Goal: Information Seeking & Learning: Find specific fact

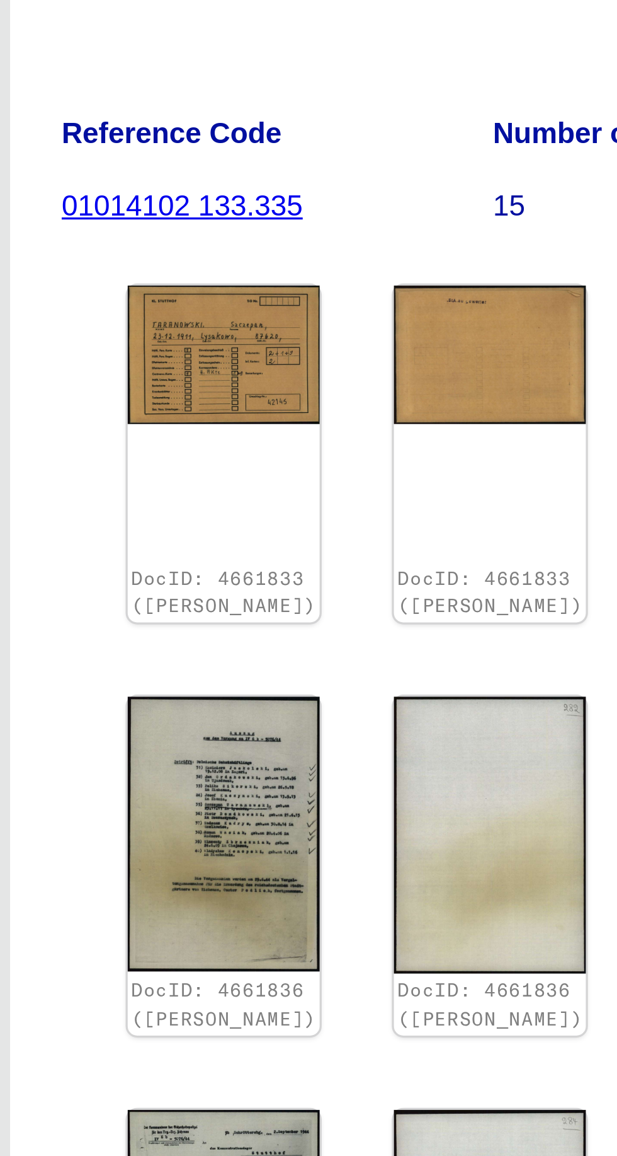
click at [370, 359] on img at bounding box center [379, 380] width 59 height 42
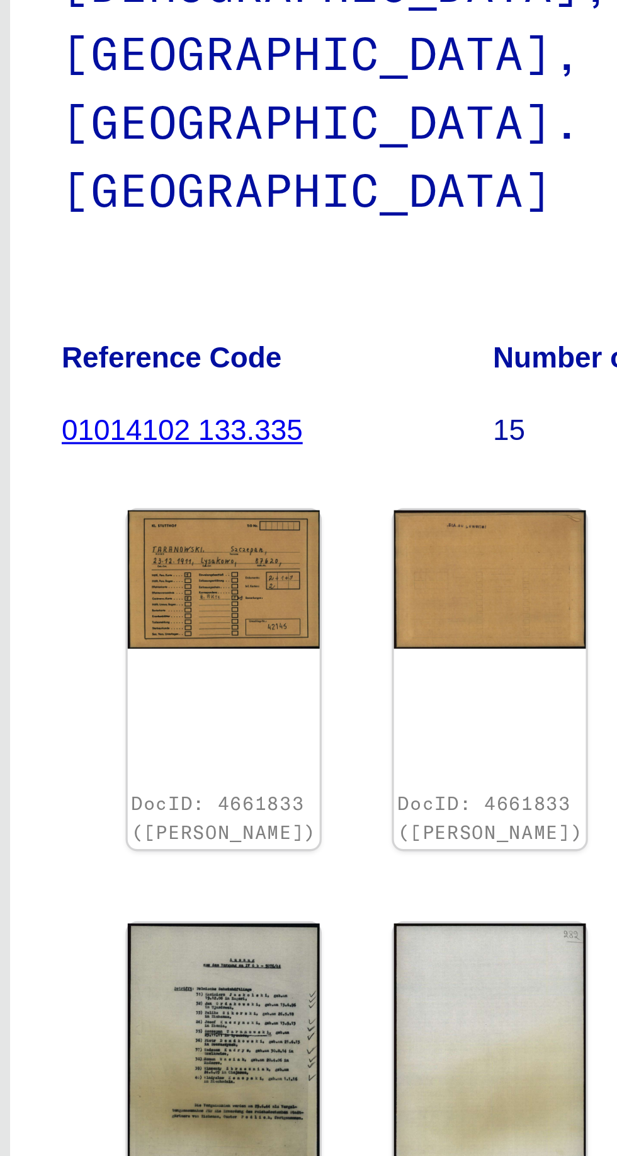
click at [370, 358] on img at bounding box center [379, 379] width 59 height 42
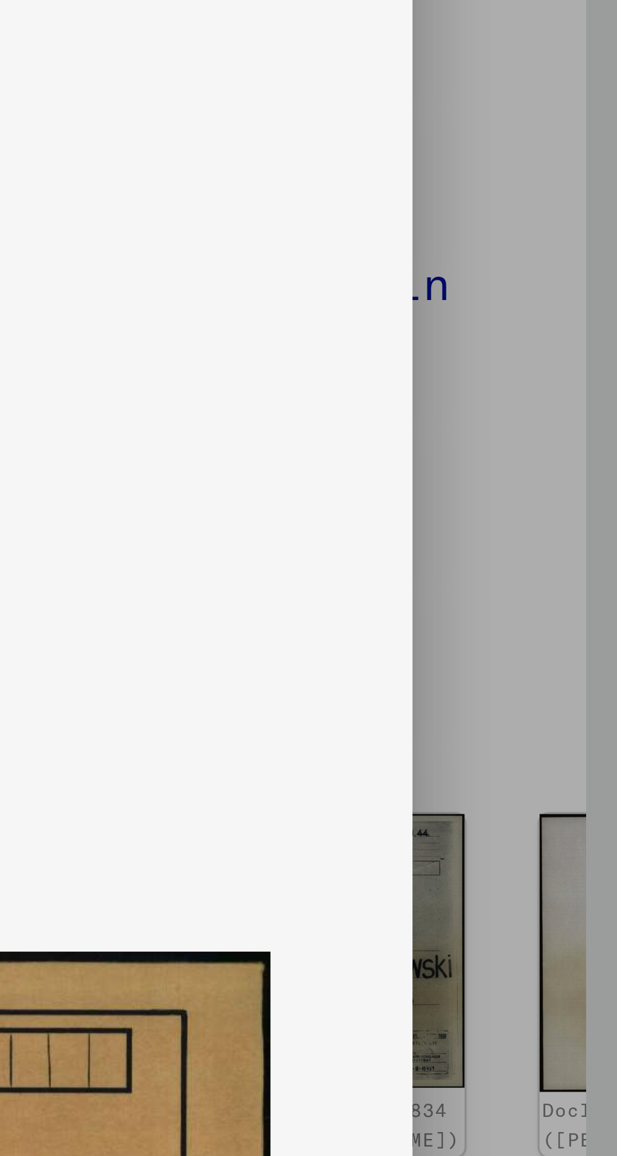
click at [587, 394] on div at bounding box center [308, 578] width 617 height 1156
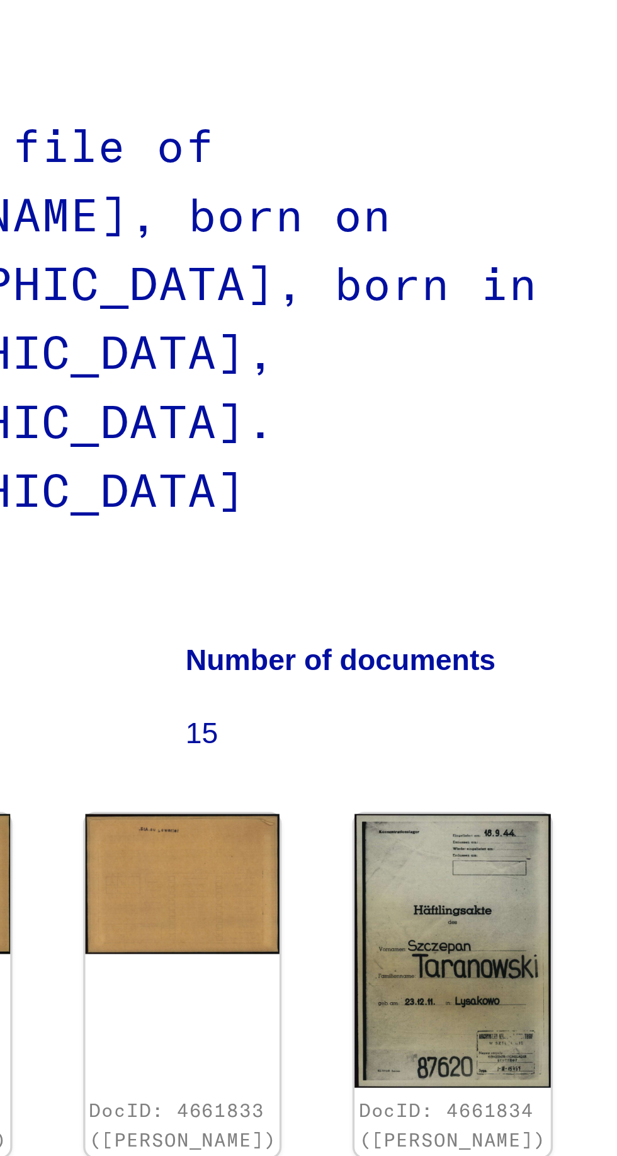
scroll to position [159, 81]
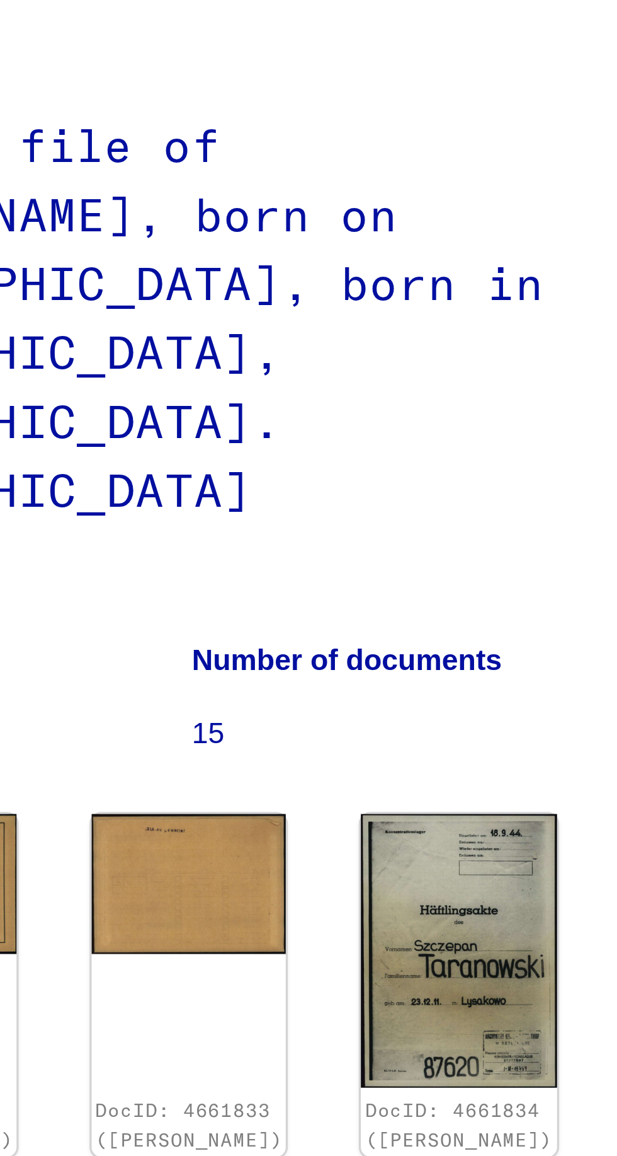
click at [432, 484] on img at bounding box center [461, 526] width 59 height 84
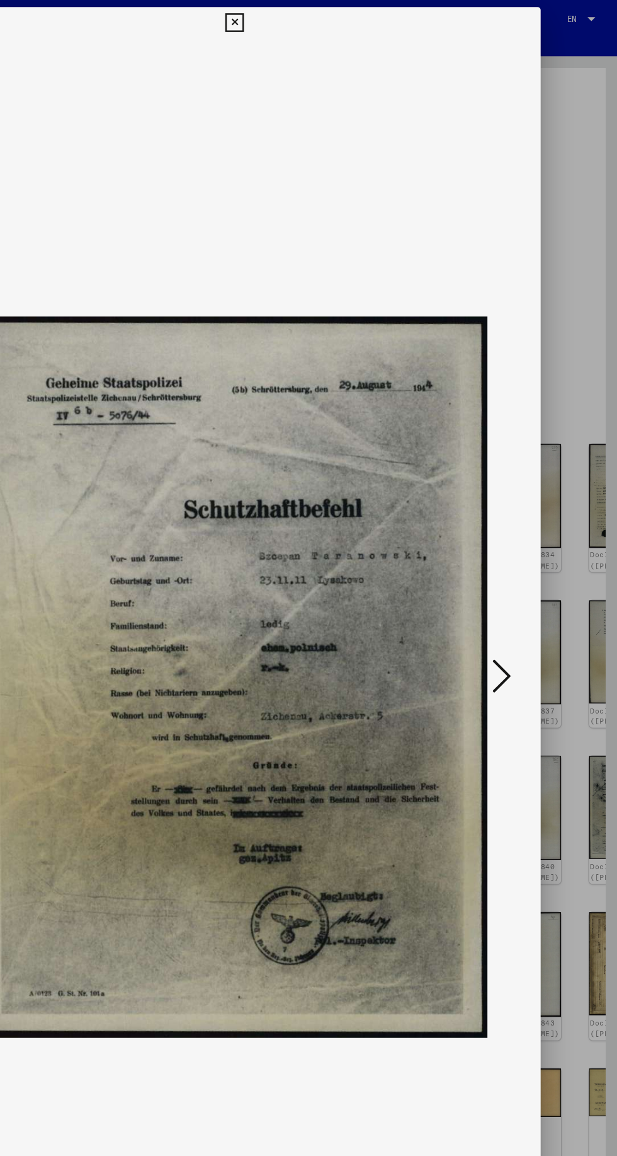
click at [582, 637] on div at bounding box center [308, 578] width 617 height 1156
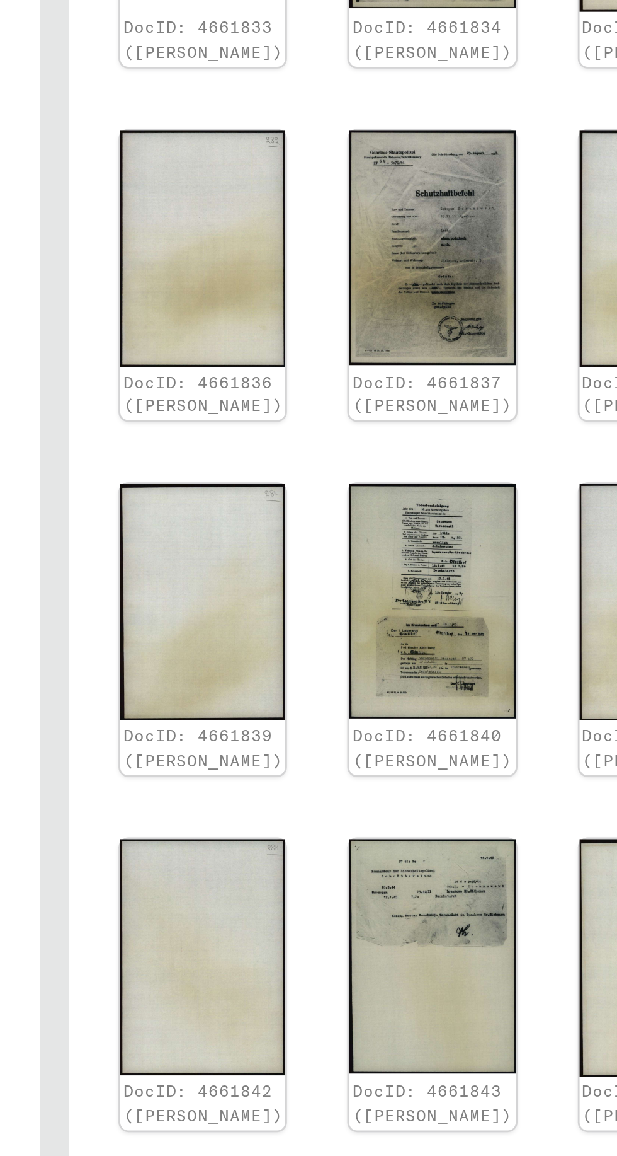
scroll to position [0, 99]
click at [413, 735] on img at bounding box center [442, 776] width 59 height 83
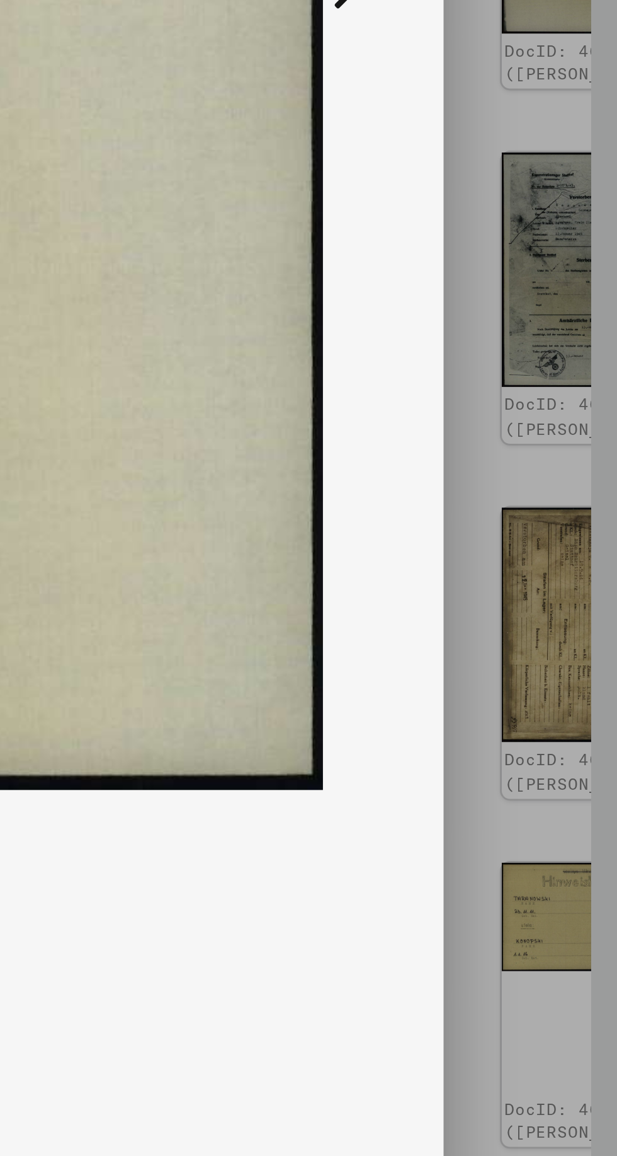
scroll to position [0, 0]
click at [583, 918] on div at bounding box center [308, 578] width 617 height 1156
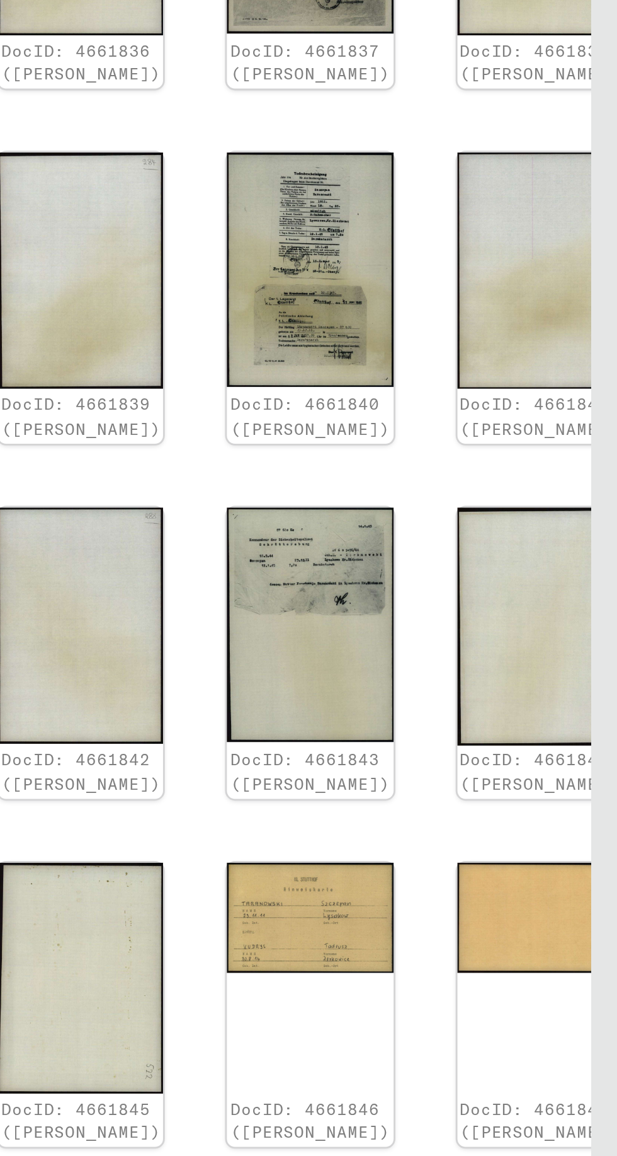
scroll to position [0, 29]
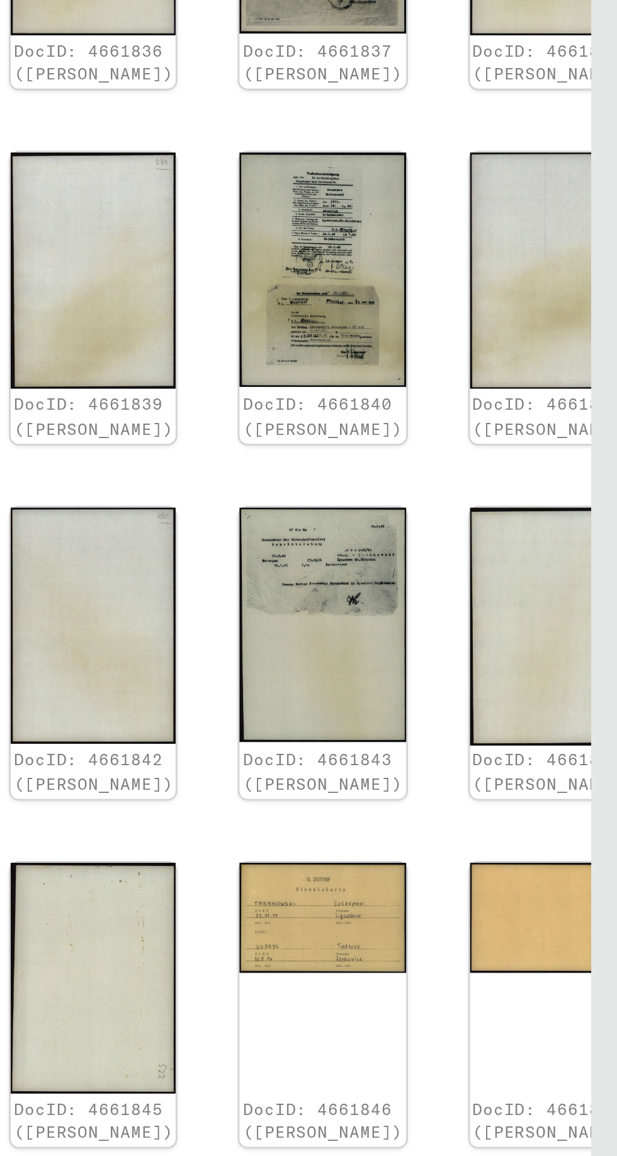
click at [483, 861] on img at bounding box center [512, 880] width 59 height 39
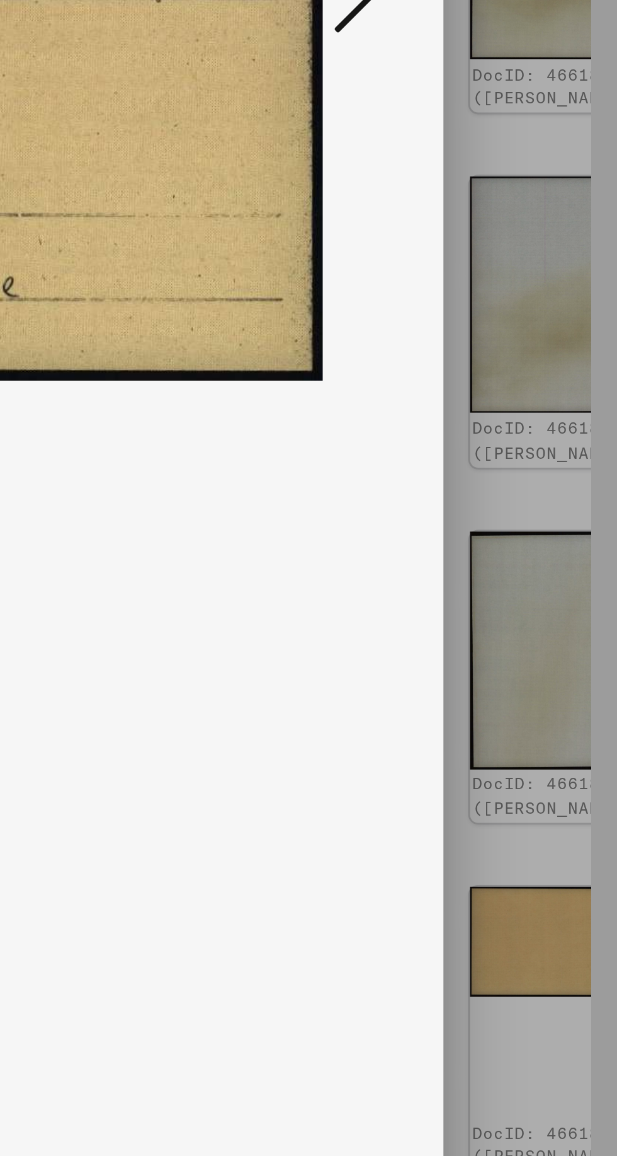
scroll to position [0, 0]
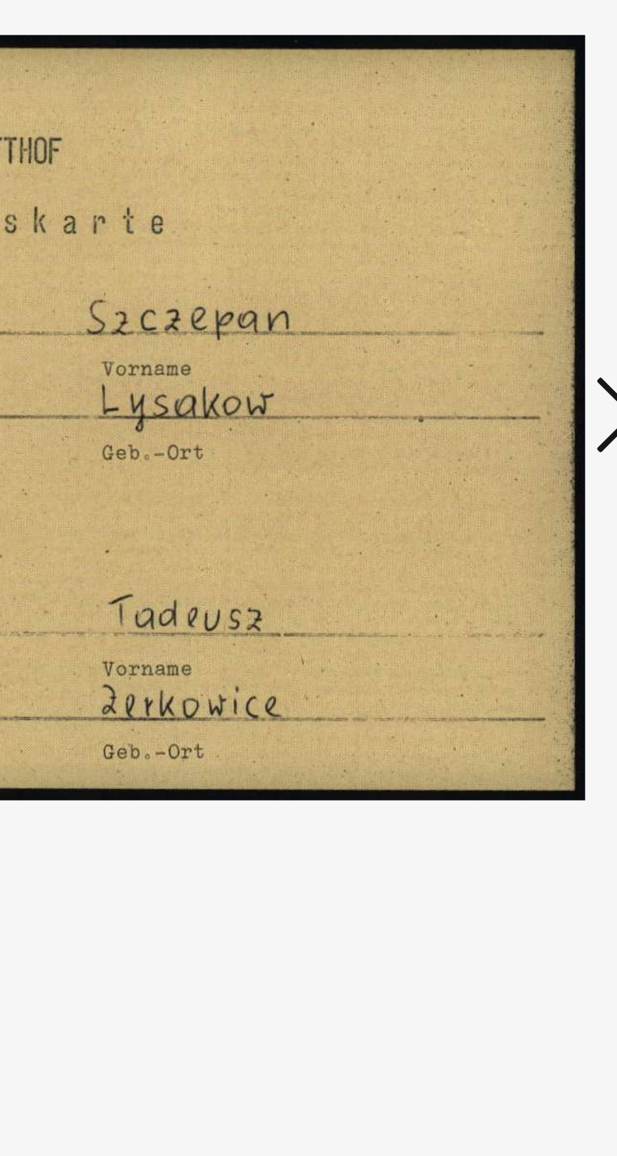
click at [494, 745] on img at bounding box center [309, 546] width 408 height 1030
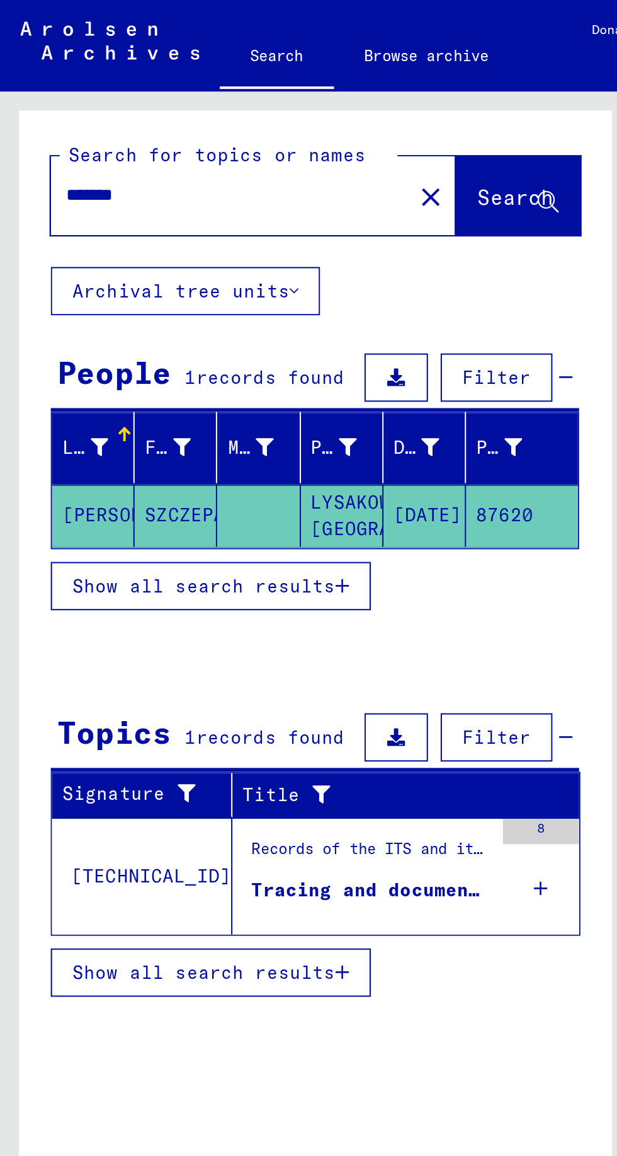
type input "**********"
